Goal: Task Accomplishment & Management: Use online tool/utility

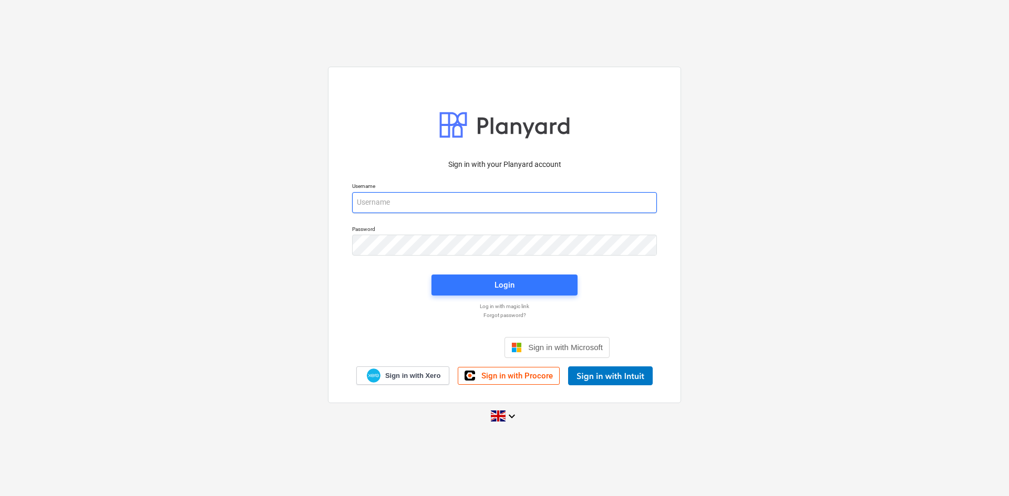
click at [464, 204] on input "email" at bounding box center [504, 202] width 305 height 21
drag, startPoint x: 469, startPoint y: 201, endPoint x: 388, endPoint y: 199, distance: 81.0
click at [388, 199] on input "[PERSON_NAME][EMAIL_ADDRESS][PERSON_NAME][DOMAIN_NAME]" at bounding box center [504, 202] width 305 height 21
type input "l"
type input "[EMAIL_ADDRESS][DOMAIN_NAME]"
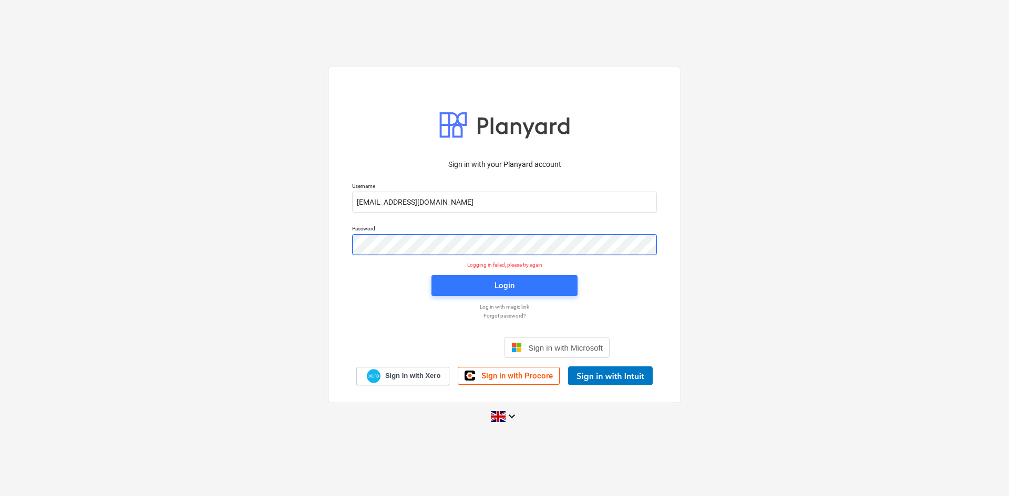
click at [348, 242] on div "Password" at bounding box center [504, 240] width 317 height 43
click at [508, 285] on div "Login" at bounding box center [504, 286] width 20 height 14
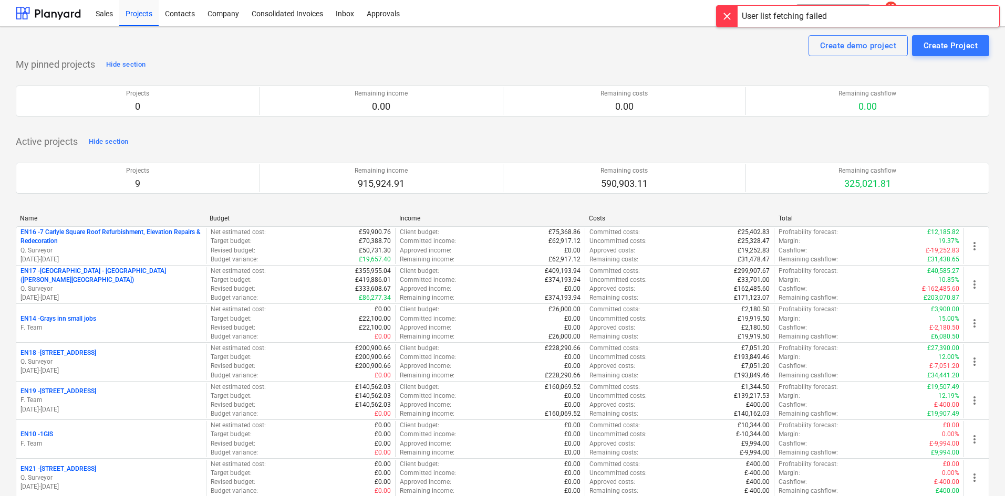
click at [730, 12] on div at bounding box center [727, 16] width 21 height 21
click at [892, 9] on span "13" at bounding box center [891, 7] width 12 height 11
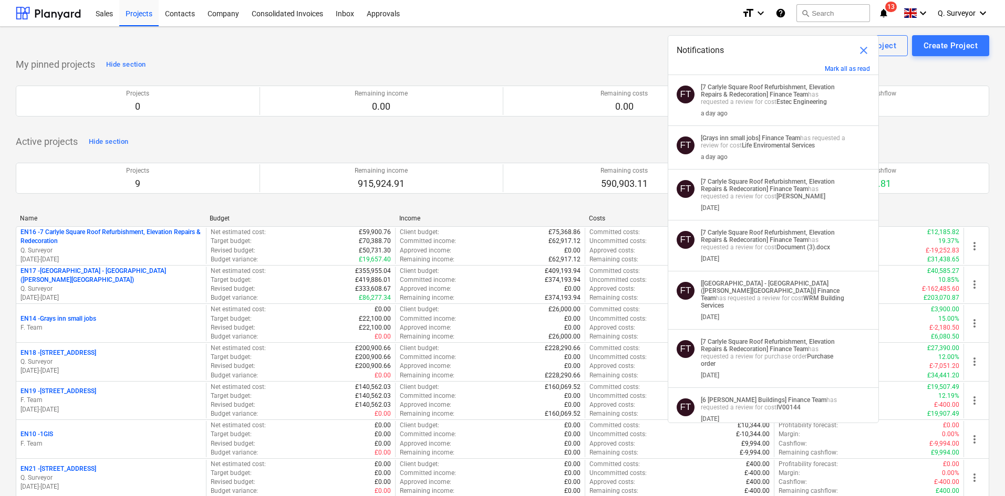
click at [601, 37] on div "Create demo project Create Project" at bounding box center [503, 45] width 974 height 21
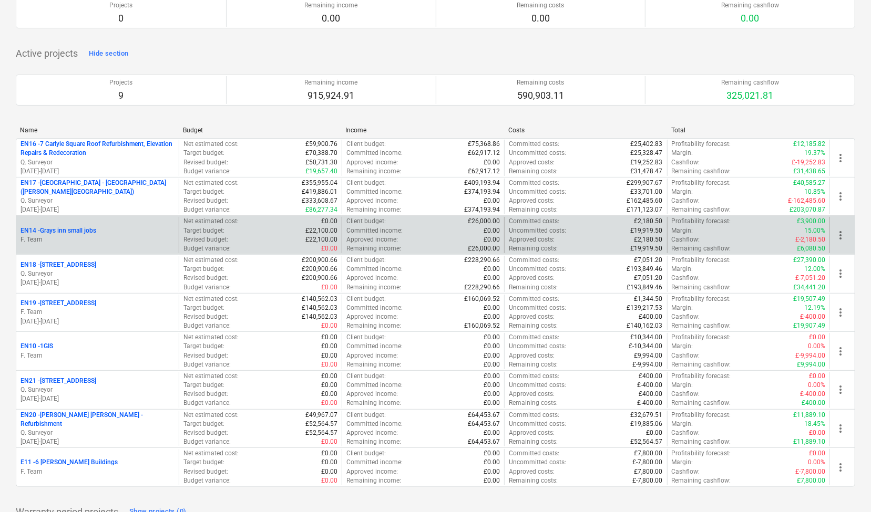
scroll to position [105, 0]
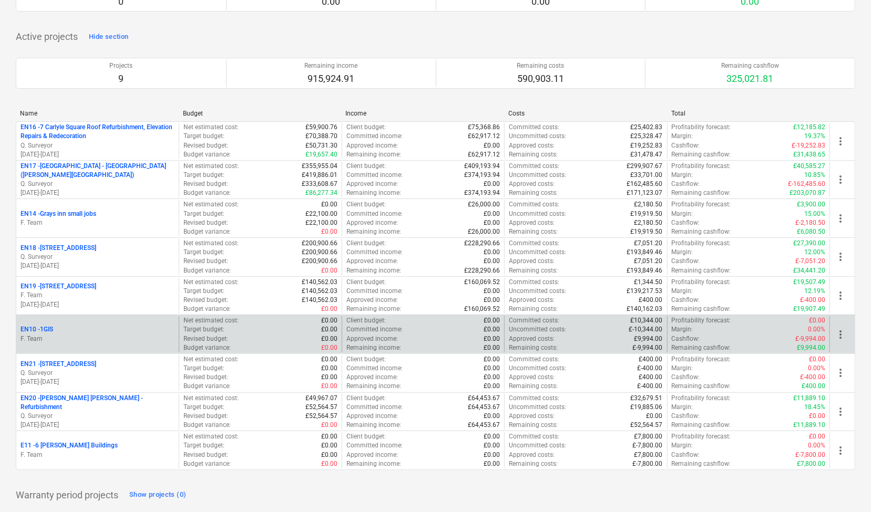
click at [115, 329] on div "EN10 - 1GIS" at bounding box center [97, 329] width 154 height 9
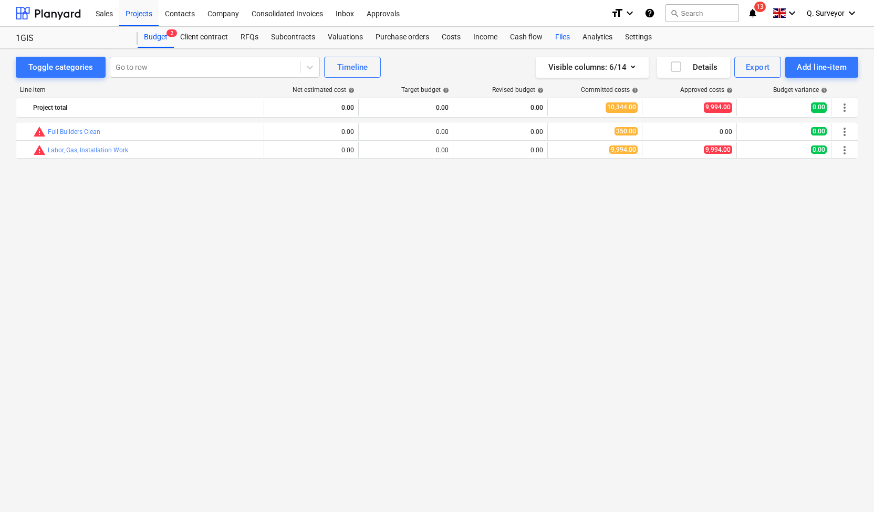
click at [557, 40] on div "Files" at bounding box center [562, 37] width 27 height 21
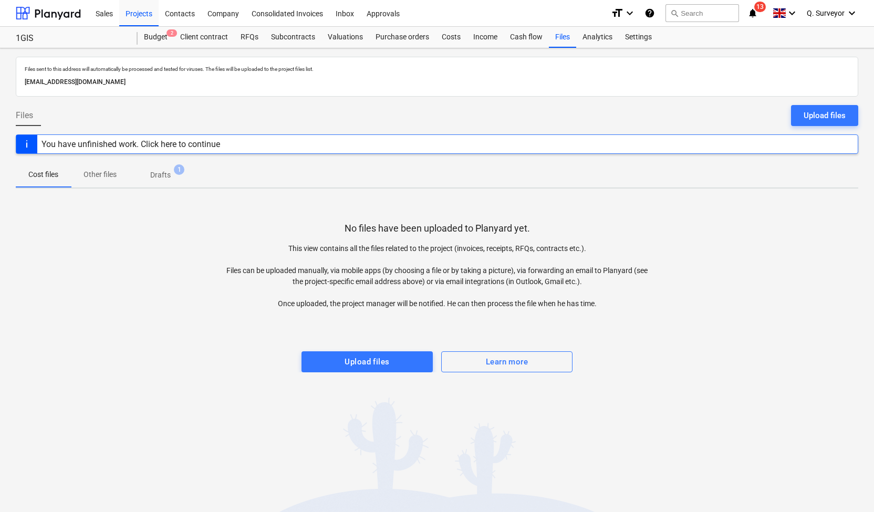
drag, startPoint x: 222, startPoint y: 83, endPoint x: 14, endPoint y: 85, distance: 208.1
click at [14, 85] on div "Files sent to this address will automatically be processed and tested for virus…" at bounding box center [437, 280] width 874 height 464
copy p "[EMAIL_ADDRESS][DOMAIN_NAME]"
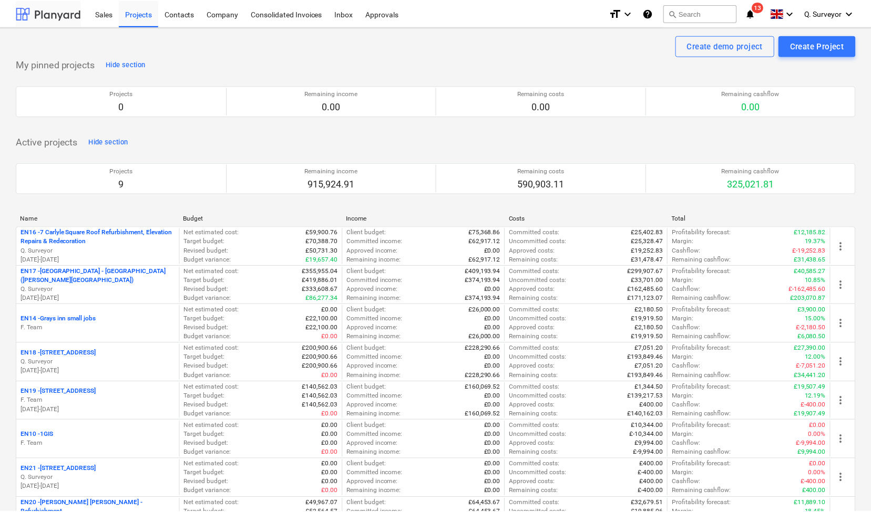
scroll to position [105, 0]
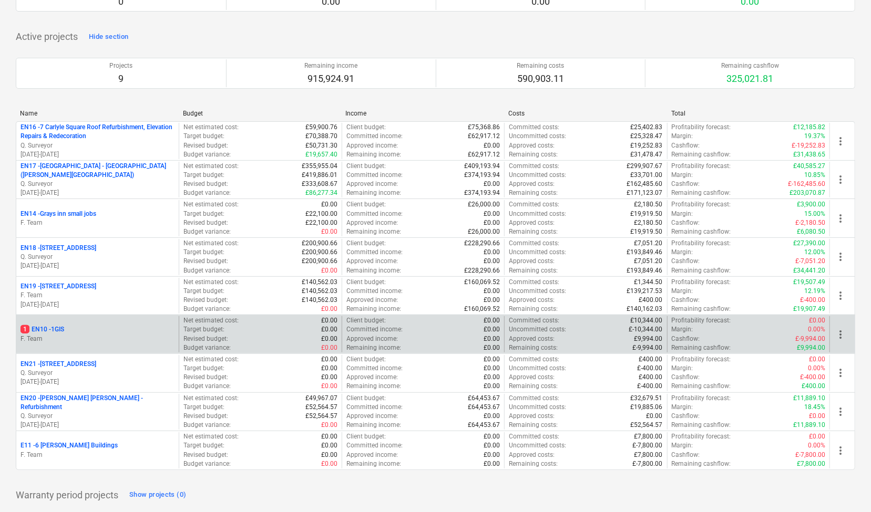
click at [102, 335] on p "F. Team" at bounding box center [97, 339] width 154 height 9
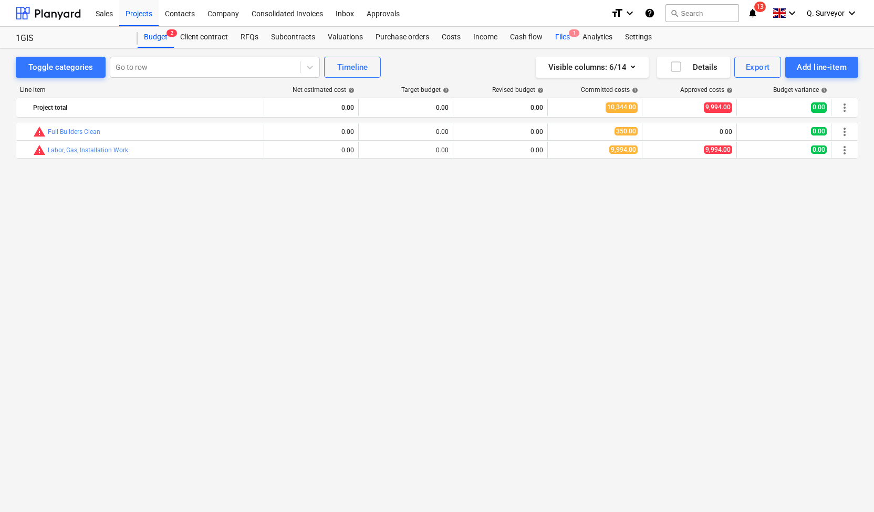
click at [566, 34] on div "Files 1" at bounding box center [562, 37] width 27 height 21
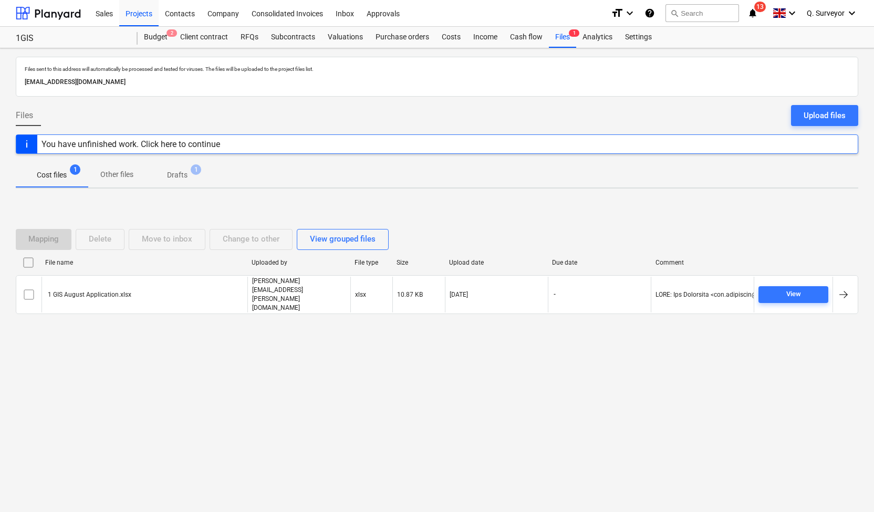
click at [366, 193] on div "Files sent to this address will automatically be processed and tested for virus…" at bounding box center [437, 280] width 874 height 464
click at [358, 176] on div "Cost files 1 Other files Drafts 1" at bounding box center [437, 174] width 843 height 25
click at [66, 170] on p "Cost files" at bounding box center [52, 175] width 30 height 11
click at [105, 173] on p "Other files" at bounding box center [116, 174] width 33 height 11
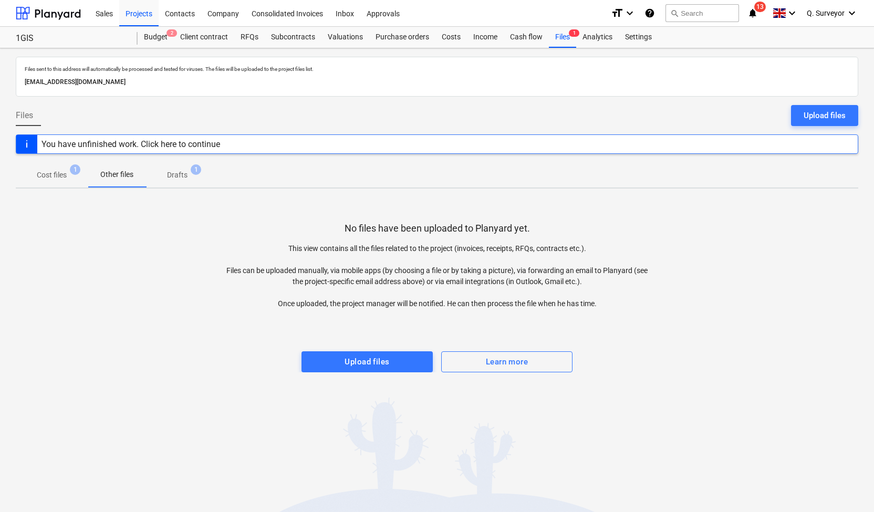
click at [181, 175] on p "Drafts" at bounding box center [177, 175] width 20 height 11
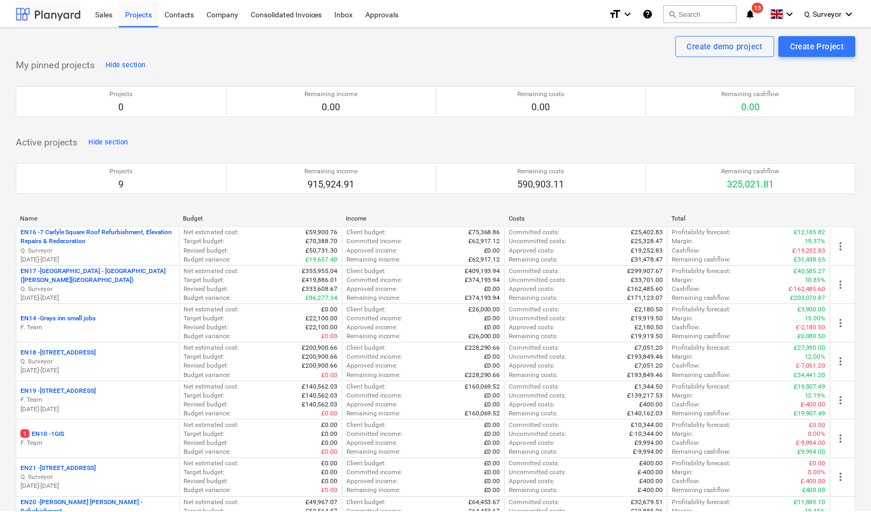
scroll to position [105, 0]
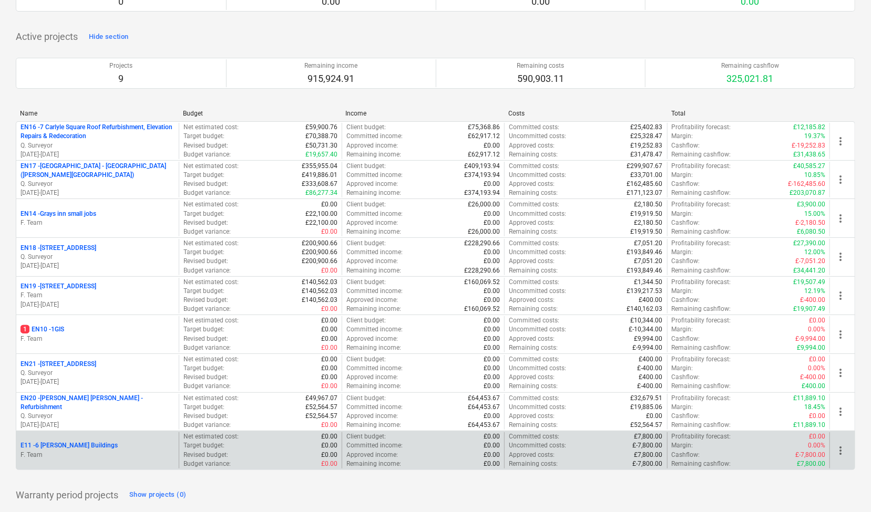
click at [92, 451] on p "F. Team" at bounding box center [97, 455] width 154 height 9
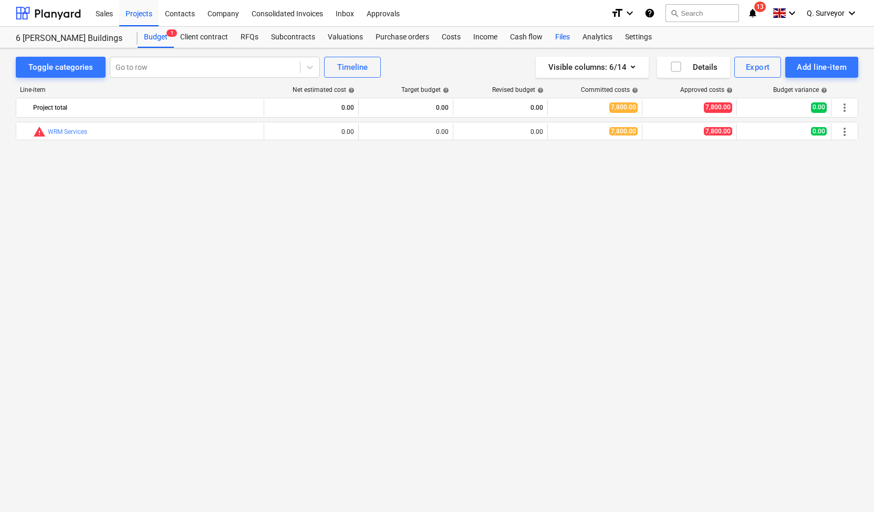
click at [564, 37] on div "Files" at bounding box center [562, 37] width 27 height 21
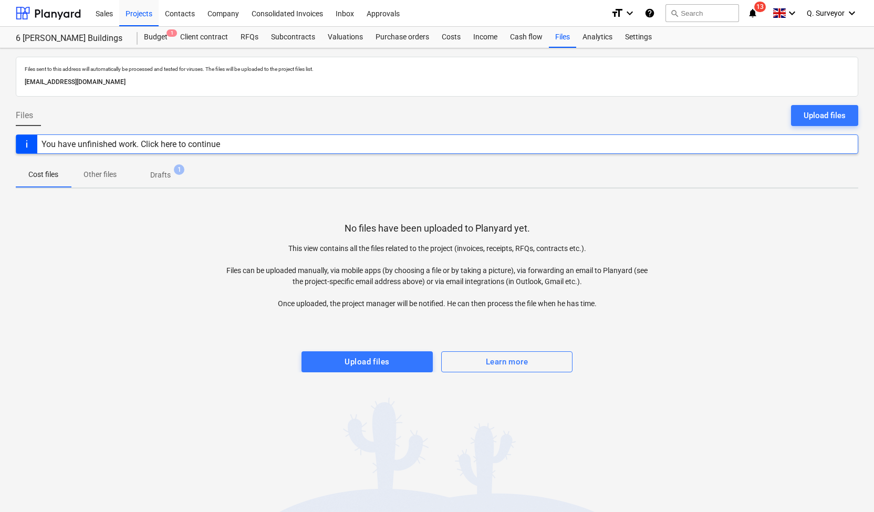
drag, startPoint x: 227, startPoint y: 82, endPoint x: 0, endPoint y: 77, distance: 227.0
click at [0, 77] on div "Files sent to this address will automatically be processed and tested for virus…" at bounding box center [437, 280] width 874 height 464
copy p "[EMAIL_ADDRESS][DOMAIN_NAME]"
